Goal: Task Accomplishment & Management: Manage account settings

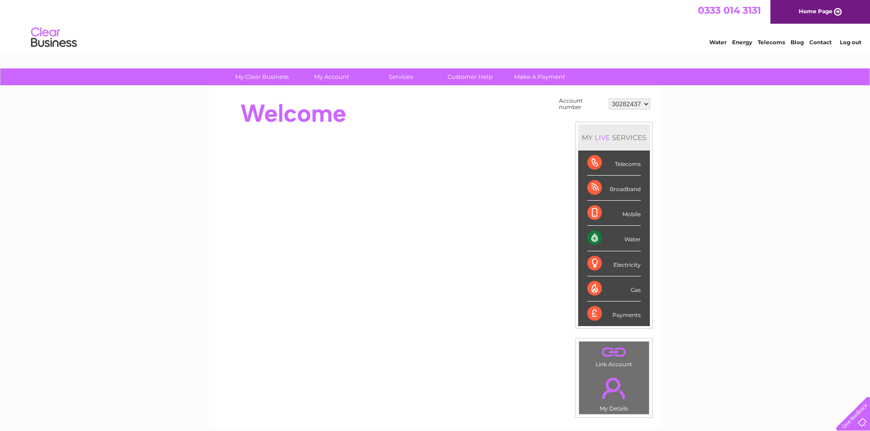
click at [593, 236] on div "Water" at bounding box center [613, 238] width 53 height 25
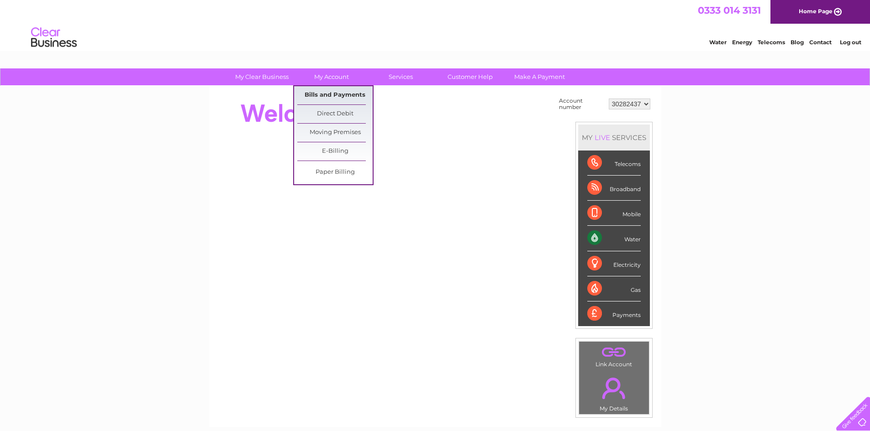
click at [314, 90] on link "Bills and Payments" at bounding box center [334, 95] width 75 height 18
click at [340, 96] on link "Bills and Payments" at bounding box center [334, 95] width 75 height 18
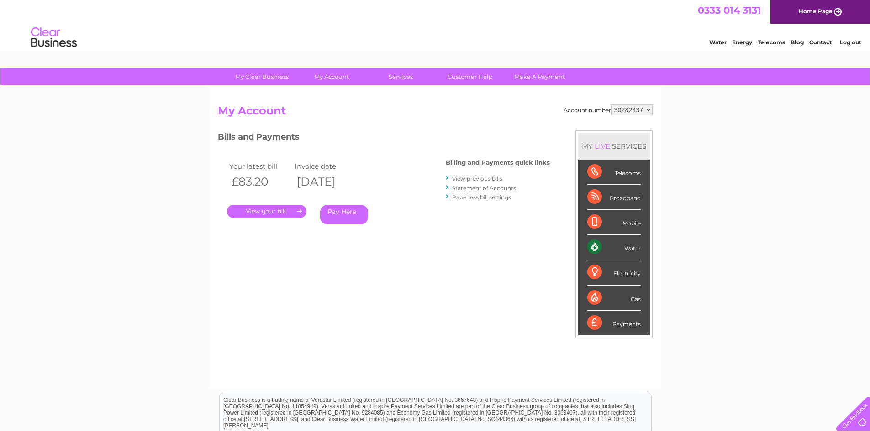
click at [272, 207] on link "." at bounding box center [266, 211] width 79 height 13
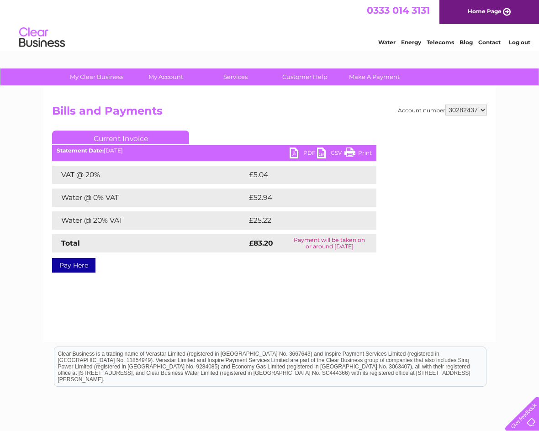
click at [300, 152] on link "PDF" at bounding box center [302, 153] width 27 height 13
